Goal: Task Accomplishment & Management: Use online tool/utility

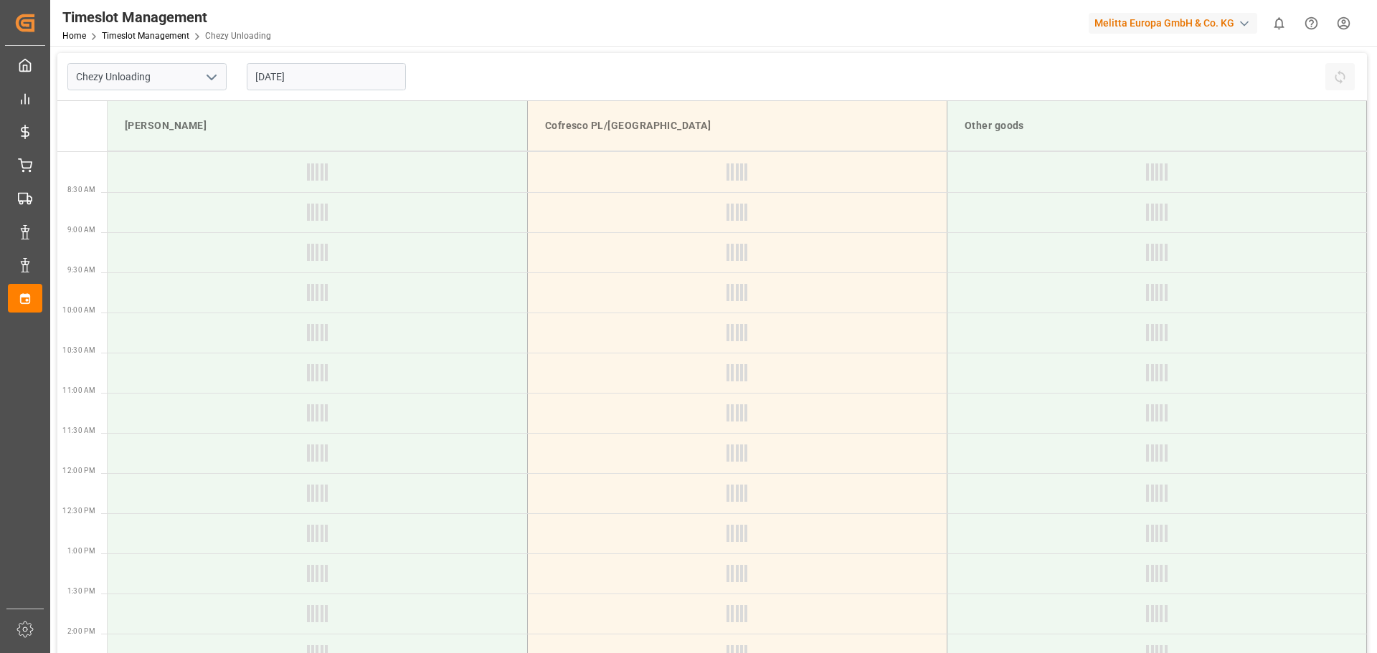
type input "Chezy Unloading"
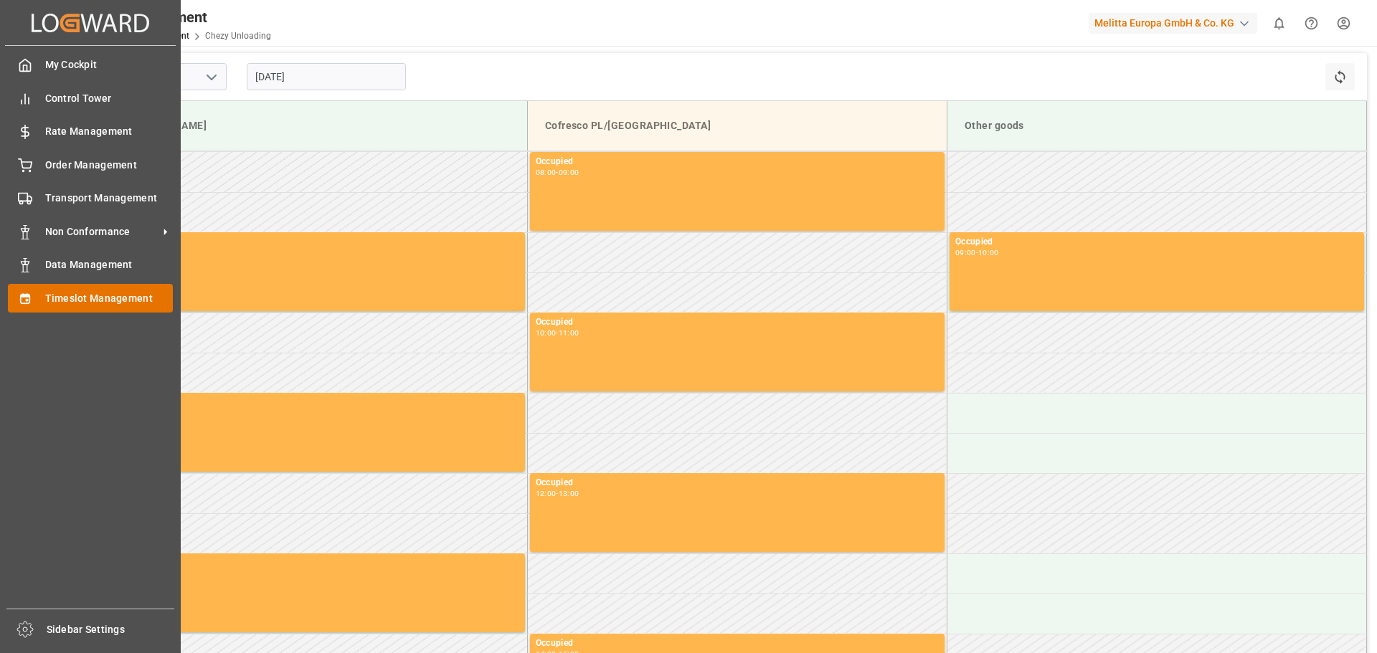
click at [86, 295] on span "Timeslot Management" at bounding box center [109, 298] width 128 height 15
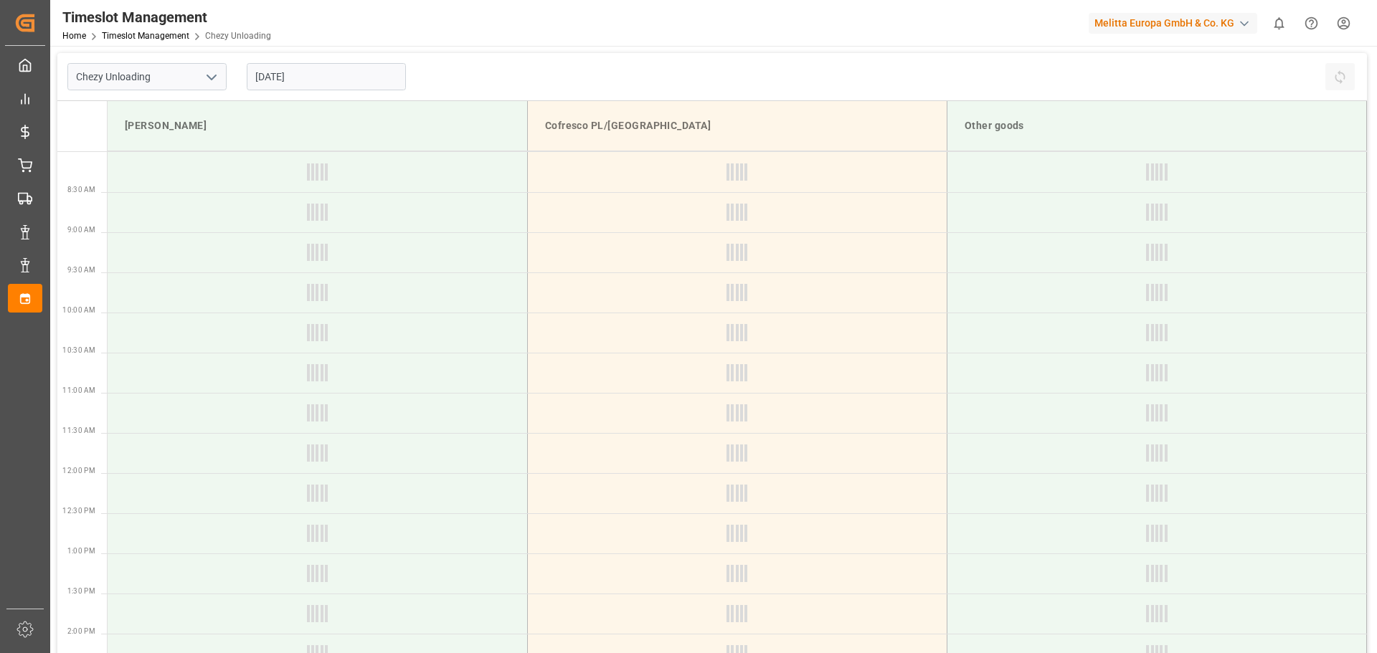
type input "Chezy Unloading"
